Goal: Task Accomplishment & Management: Complete application form

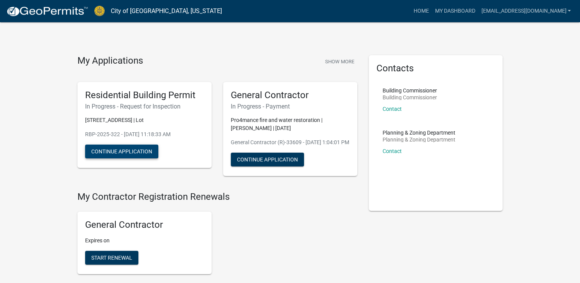
click at [115, 149] on button "Continue Application" at bounding box center [121, 152] width 73 height 14
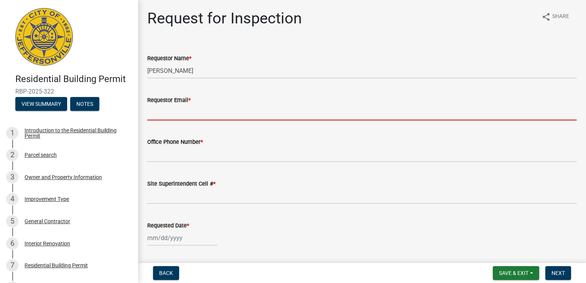
click at [198, 114] on input "Requestor Email *" at bounding box center [362, 113] width 430 height 16
type input "[EMAIL_ADDRESS][DOMAIN_NAME]"
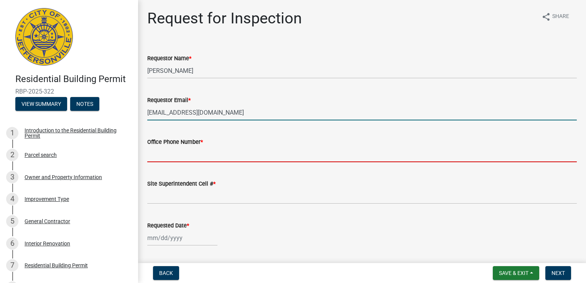
click at [210, 160] on input "Office Phone Number *" at bounding box center [362, 155] width 430 height 16
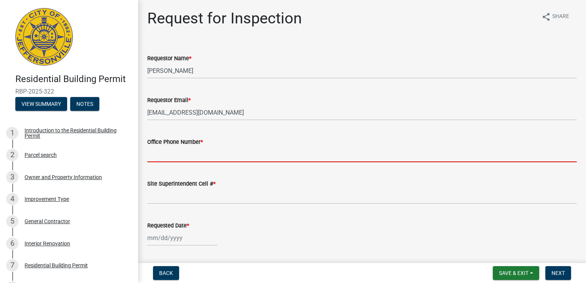
type input "5027736810"
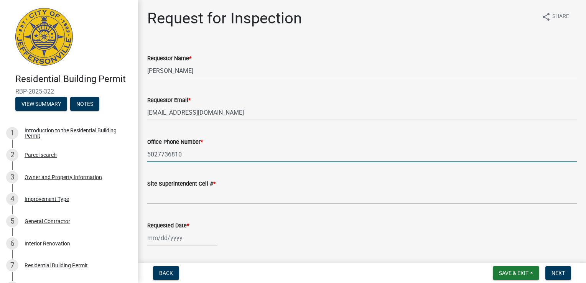
type input "5027736810"
select select "9"
select select "2025"
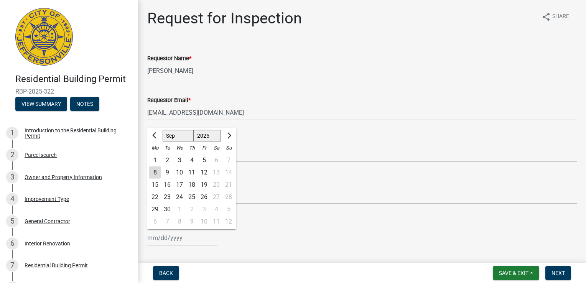
click at [163, 170] on div "9" at bounding box center [167, 172] width 12 height 12
type input "[DATE]"
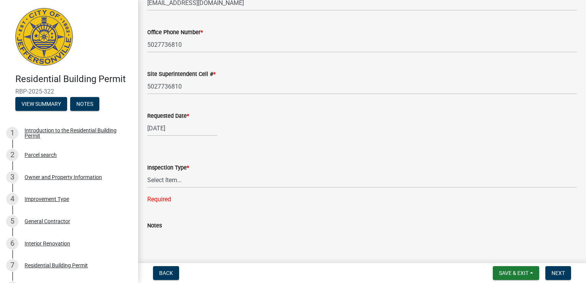
scroll to position [152, 0]
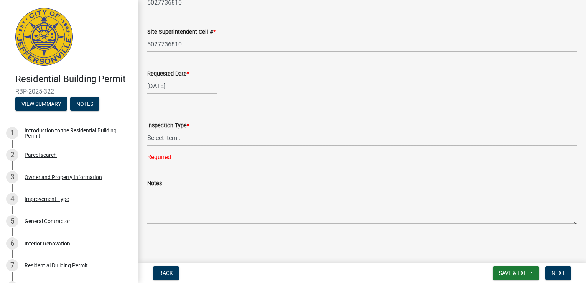
click at [178, 138] on select "Select Item... Footer Foundation Framing Final" at bounding box center [362, 138] width 430 height 16
click at [147, 145] on select "Select Item... Footer Foundation Framing Final" at bounding box center [362, 138] width 430 height 16
select select "cf00f61e-4b77-4892-83dd-df63e4708b2f"
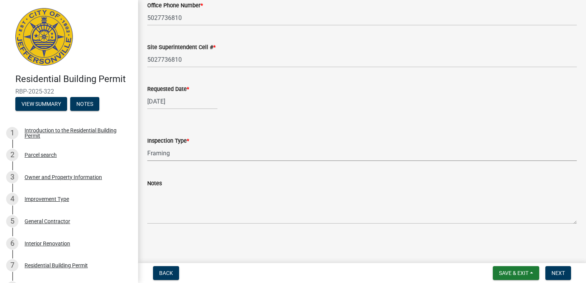
scroll to position [137, 0]
click at [508, 274] on span "Save & Exit" at bounding box center [514, 273] width 30 height 6
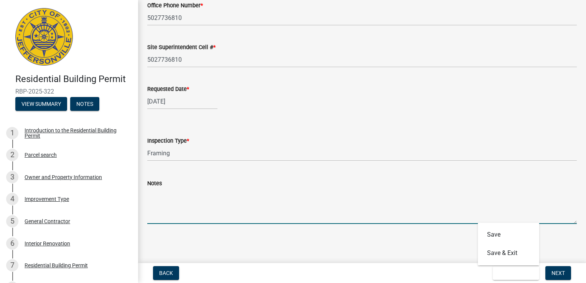
click at [430, 219] on textarea "Notes" at bounding box center [362, 206] width 430 height 36
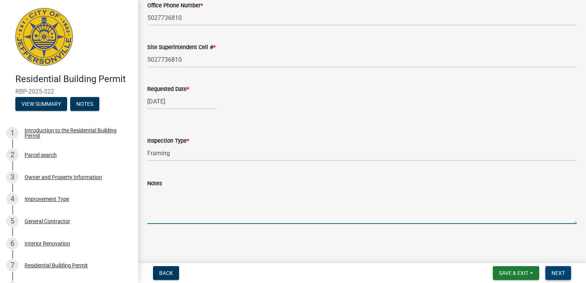
click at [557, 273] on span "Next" at bounding box center [558, 273] width 13 height 6
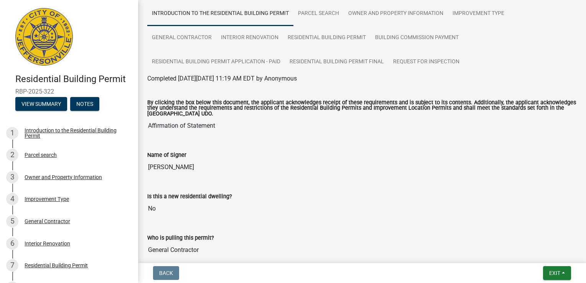
scroll to position [0, 0]
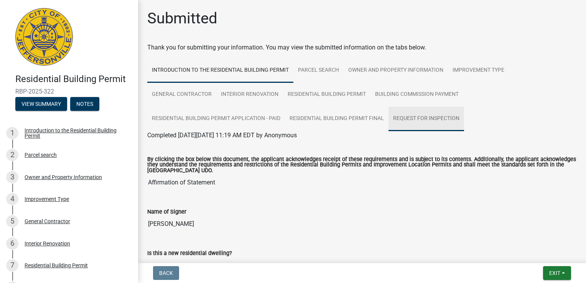
click at [423, 117] on link "Request for Inspection" at bounding box center [427, 119] width 76 height 25
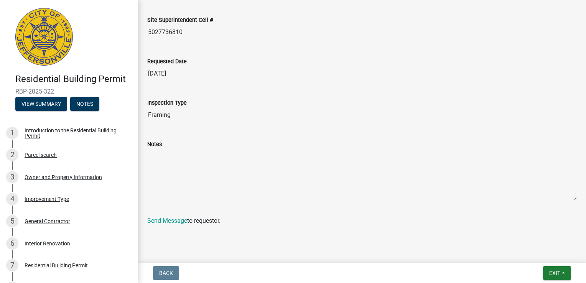
scroll to position [263, 0]
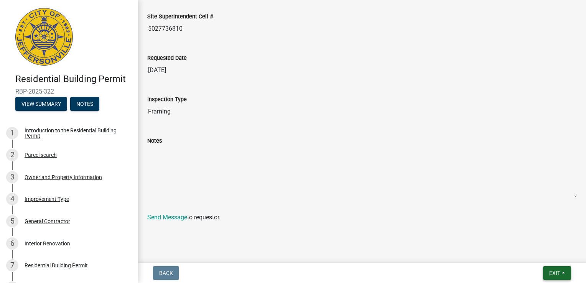
click at [547, 271] on button "Exit" at bounding box center [557, 273] width 28 height 14
click at [558, 275] on span "Exit" at bounding box center [554, 273] width 11 height 6
click at [535, 234] on button "Save" at bounding box center [540, 235] width 61 height 18
